Goal: Task Accomplishment & Management: Complete application form

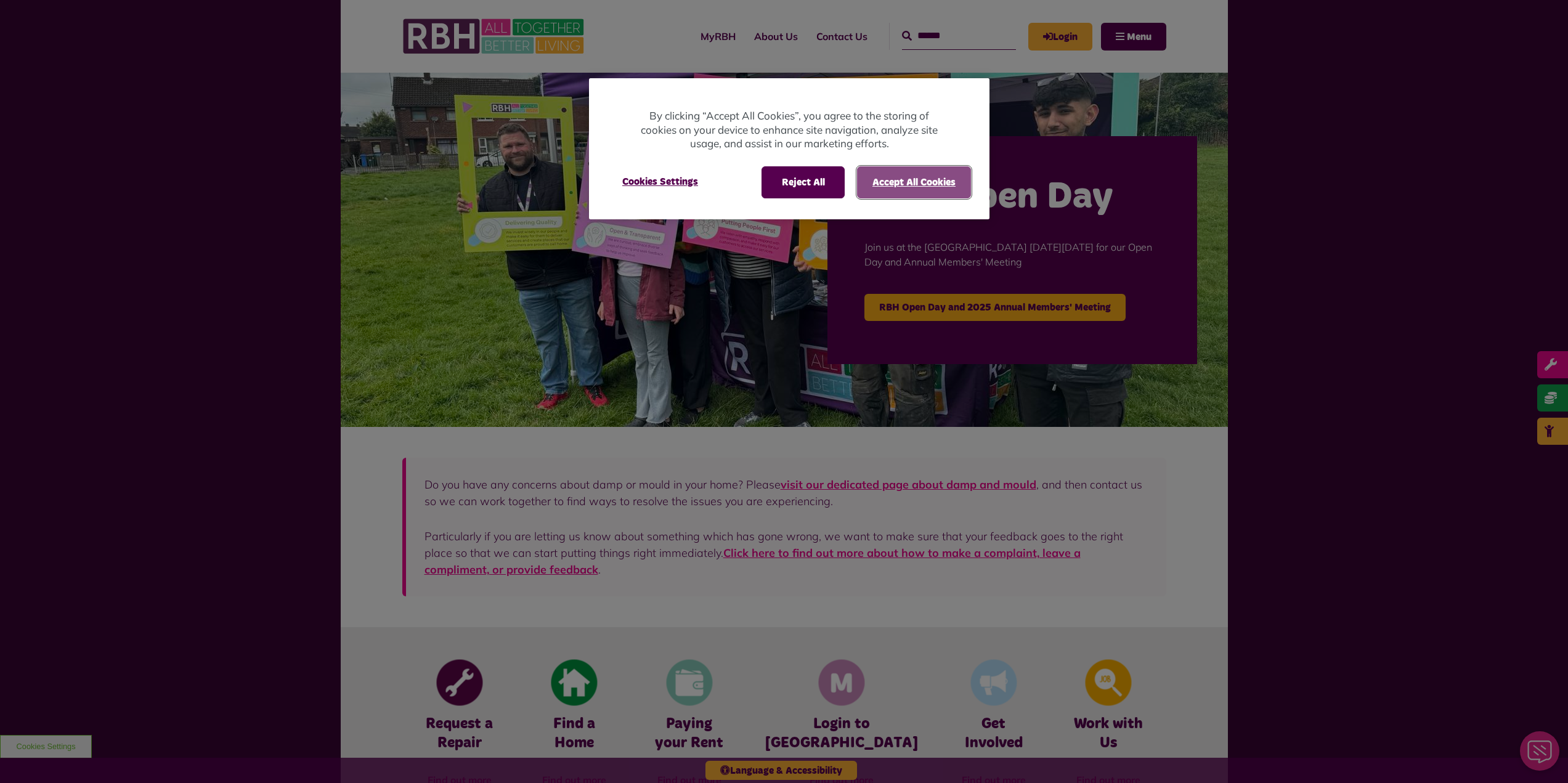
click at [935, 181] on button "Accept All Cookies" at bounding box center [914, 183] width 114 height 32
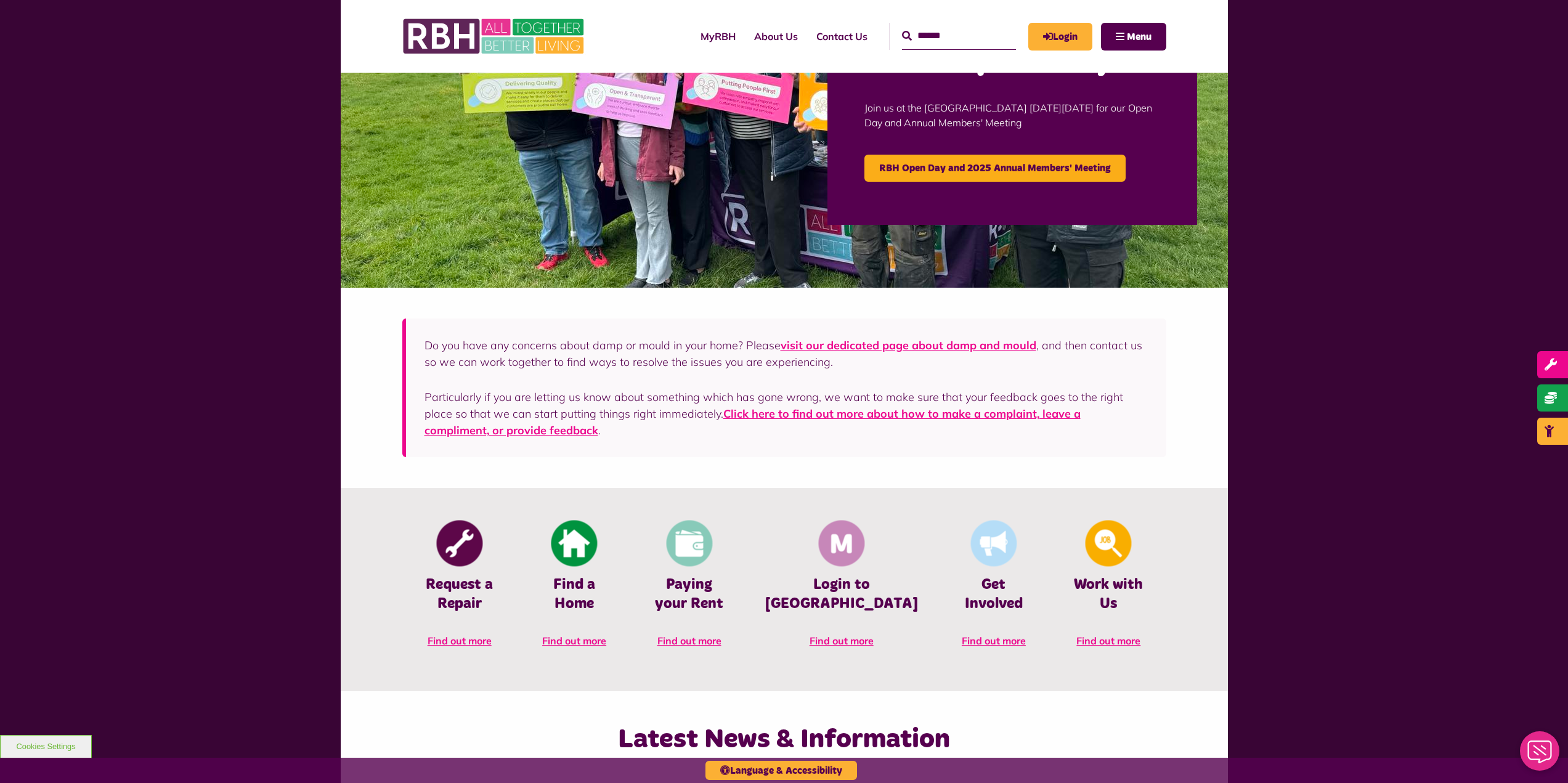
scroll to position [555, 0]
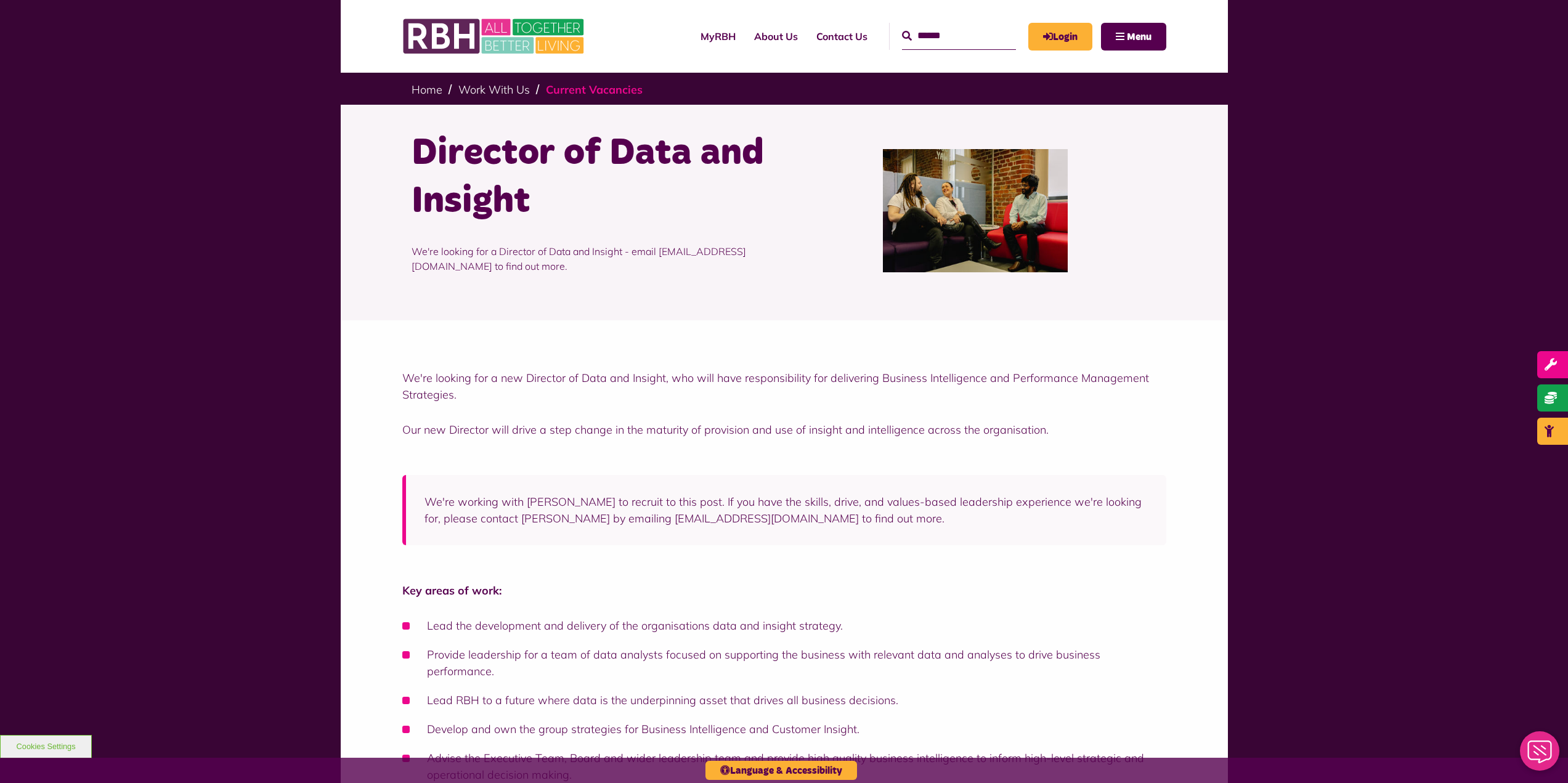
click at [555, 93] on link "Current Vacancies" at bounding box center [594, 90] width 97 height 14
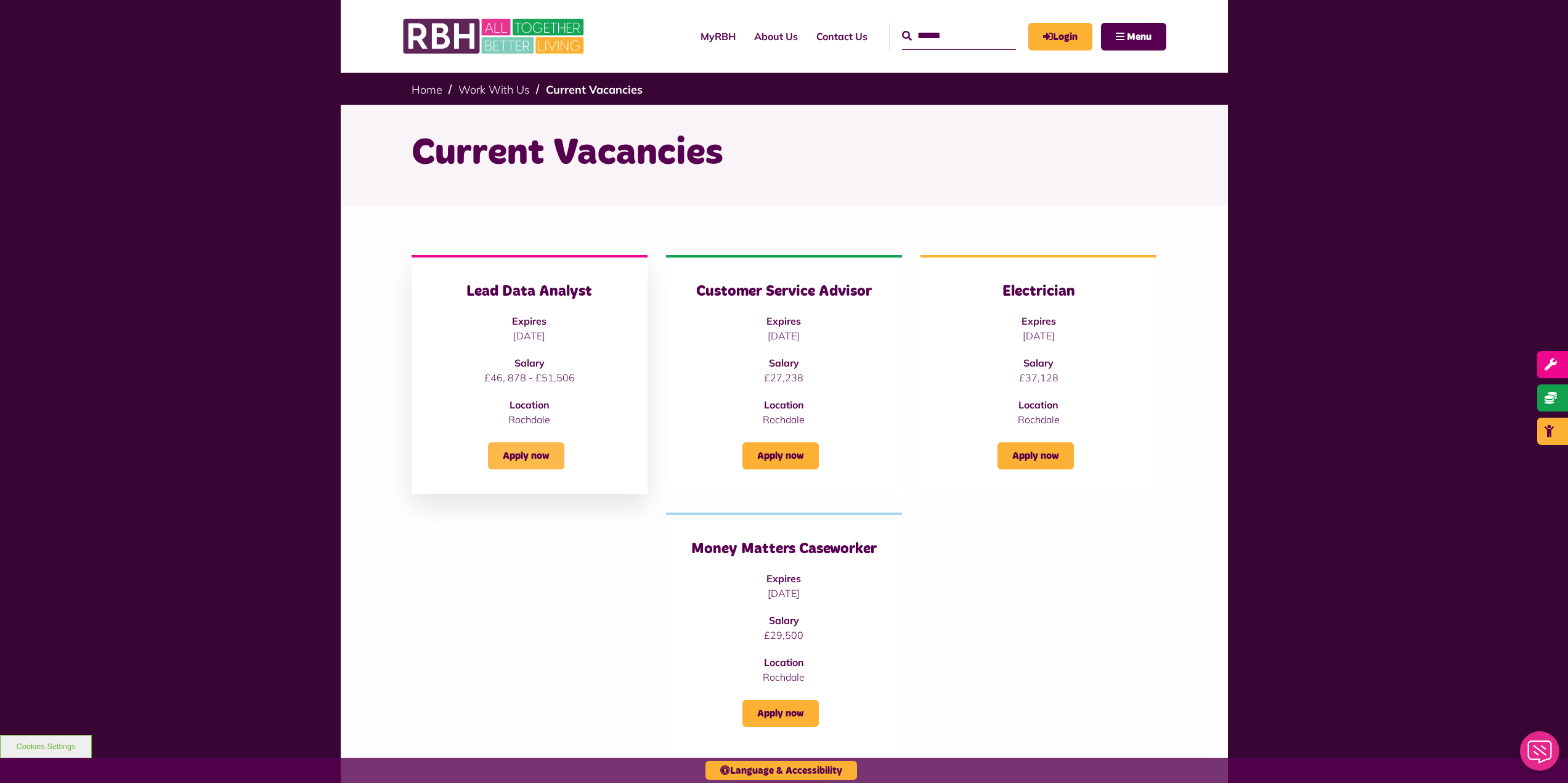
click at [521, 452] on link "Apply now" at bounding box center [526, 456] width 77 height 27
